Goal: Navigation & Orientation: Find specific page/section

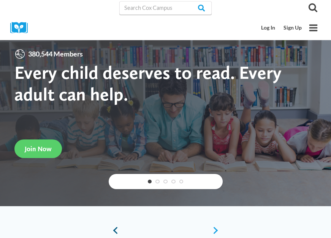
click at [114, 228] on link "Previous" at bounding box center [114, 231] width 10 height 8
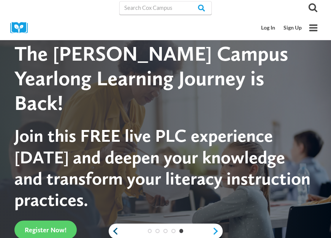
click at [115, 231] on link "Previous" at bounding box center [114, 231] width 10 height 8
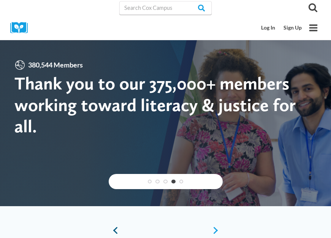
click at [115, 231] on link "Previous" at bounding box center [114, 231] width 10 height 8
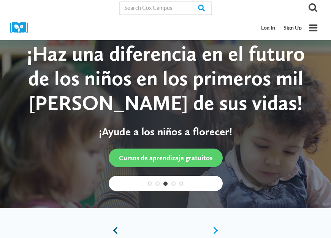
click at [115, 231] on link "Previous" at bounding box center [114, 231] width 10 height 8
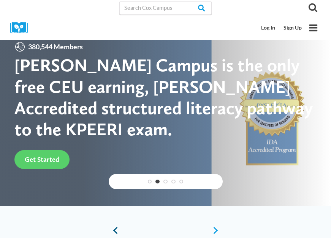
click at [115, 231] on link "Previous" at bounding box center [114, 231] width 10 height 8
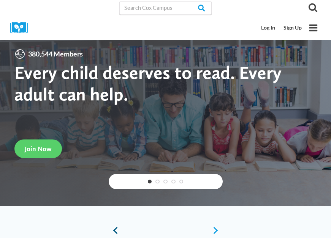
click at [115, 231] on link "Previous" at bounding box center [114, 231] width 10 height 8
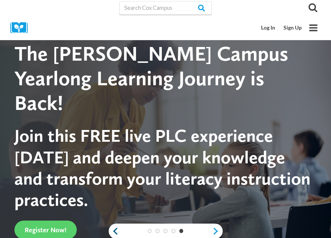
click at [115, 231] on link "Previous" at bounding box center [114, 231] width 10 height 8
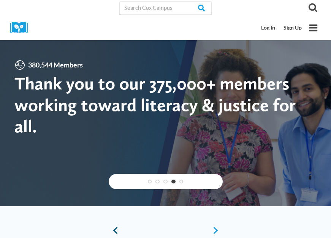
click at [115, 231] on link "Previous" at bounding box center [114, 231] width 10 height 8
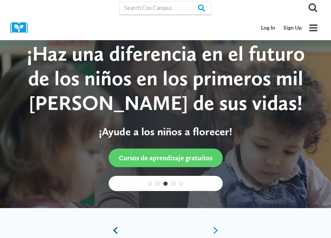
click at [115, 231] on link "Previous" at bounding box center [114, 231] width 10 height 8
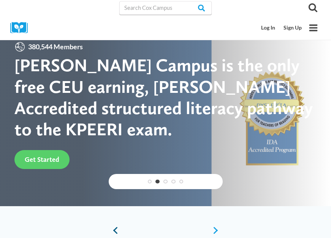
click at [115, 231] on link "Previous" at bounding box center [114, 231] width 10 height 8
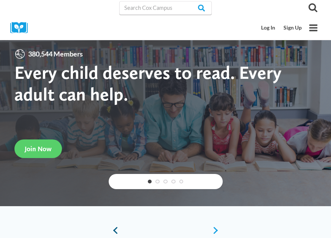
click at [115, 231] on link "Previous" at bounding box center [114, 231] width 10 height 8
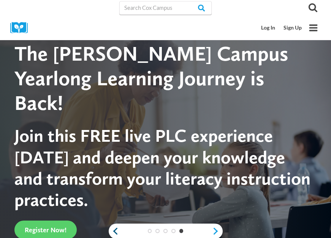
click at [115, 231] on link "Previous" at bounding box center [114, 231] width 10 height 8
